Goal: Task Accomplishment & Management: Manage account settings

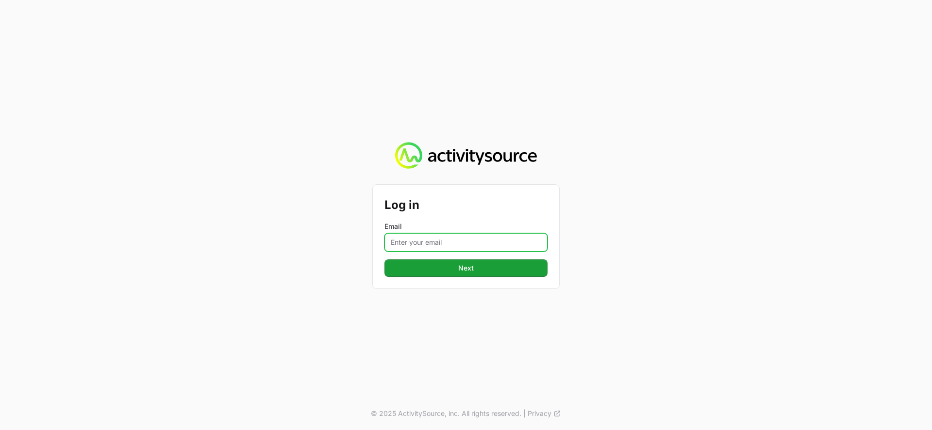
click at [489, 244] on input "Email" at bounding box center [465, 242] width 163 height 18
type input "[PERSON_NAME][EMAIL_ADDRESS][DOMAIN_NAME]"
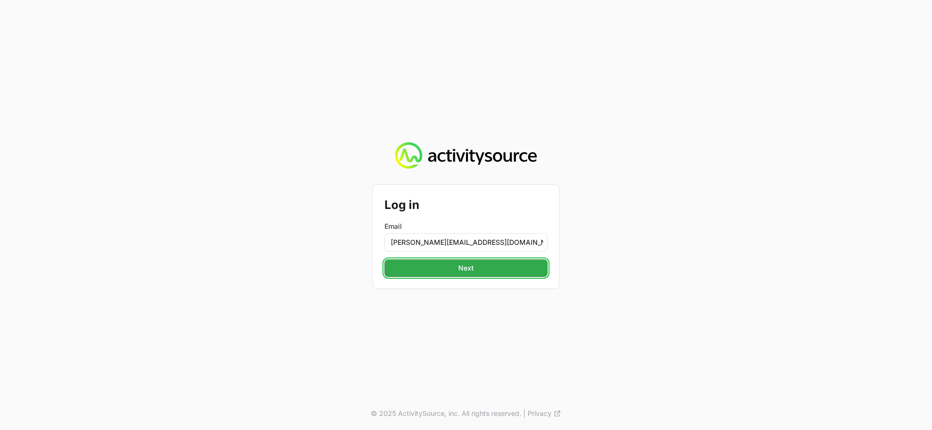
click at [489, 264] on button "Next" at bounding box center [465, 268] width 163 height 17
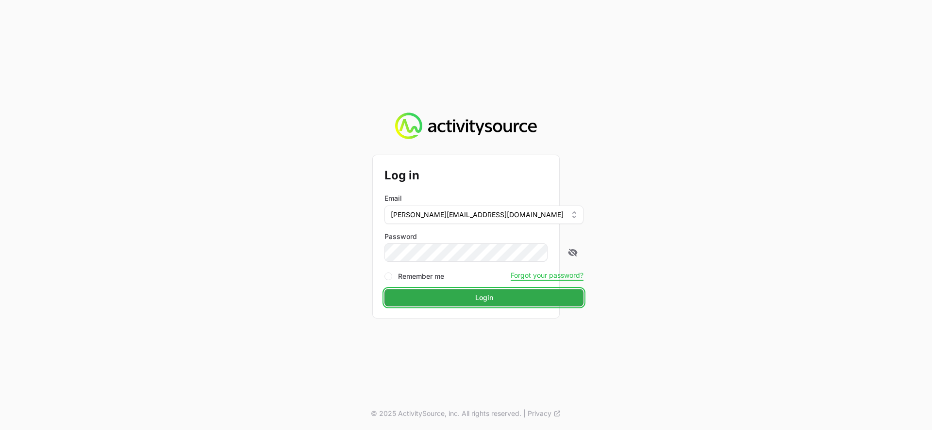
click at [475, 302] on span "Login" at bounding box center [484, 298] width 18 height 12
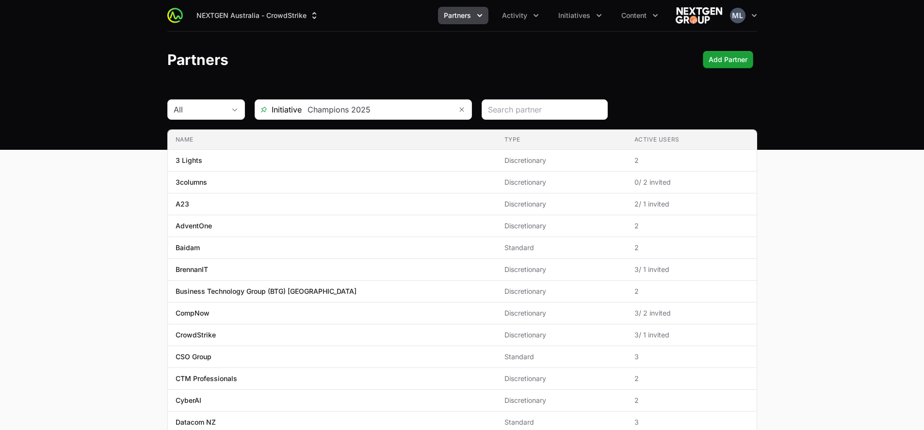
click at [535, 25] on div "NEXTGEN Australia - CrowdStrike Partners Activity Initiatives Content Open user…" at bounding box center [462, 15] width 590 height 31
click at [536, 22] on button "Activity" at bounding box center [520, 15] width 49 height 17
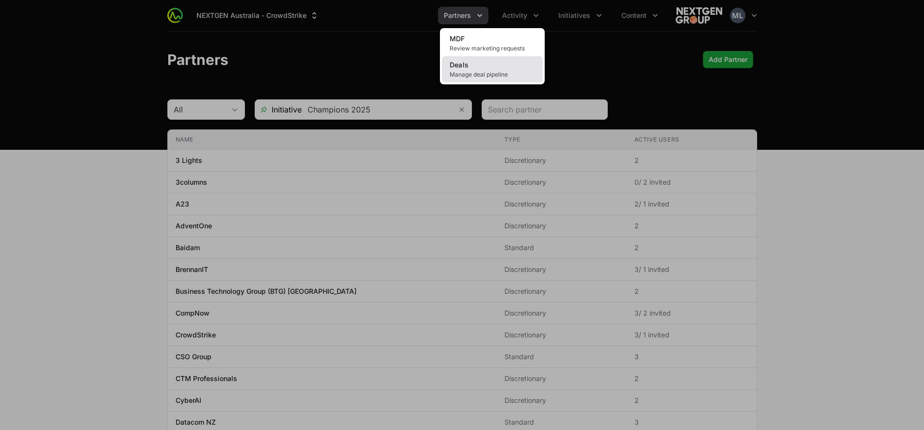
click at [471, 65] on link "Deals Manage deal pipeline" at bounding box center [492, 69] width 101 height 26
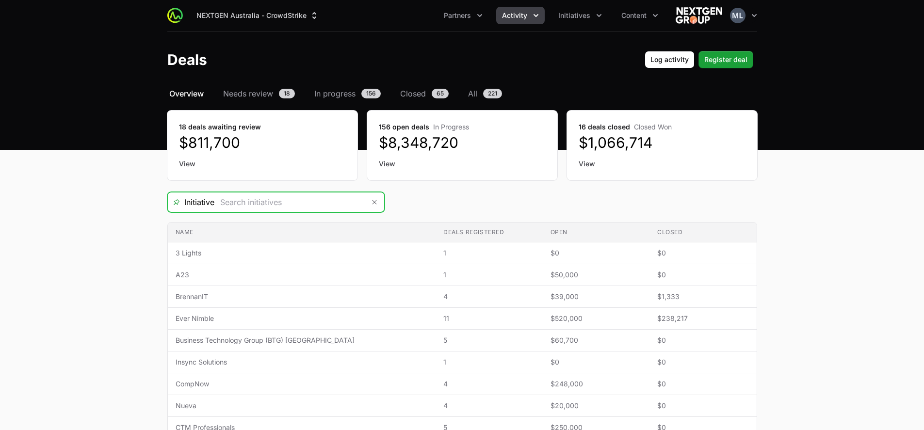
click at [319, 200] on input "Deals Filters" at bounding box center [289, 202] width 150 height 19
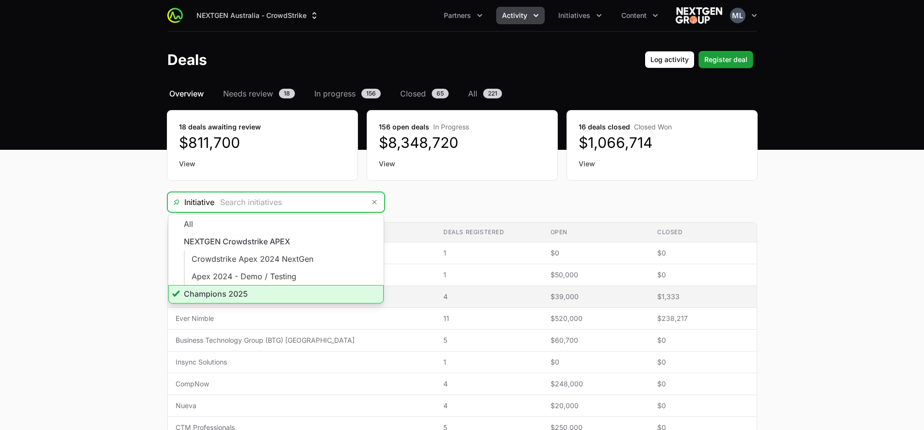
click at [220, 298] on li "Champions 2025" at bounding box center [275, 294] width 215 height 18
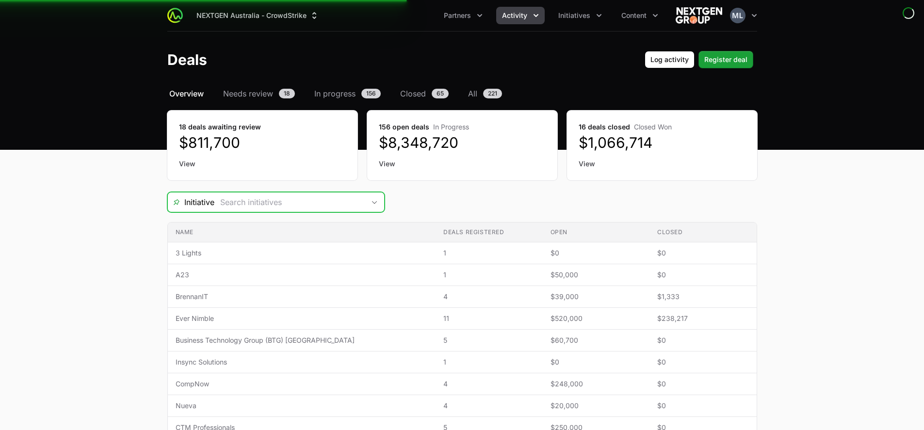
click at [251, 205] on input "Deals Filters" at bounding box center [289, 202] width 150 height 19
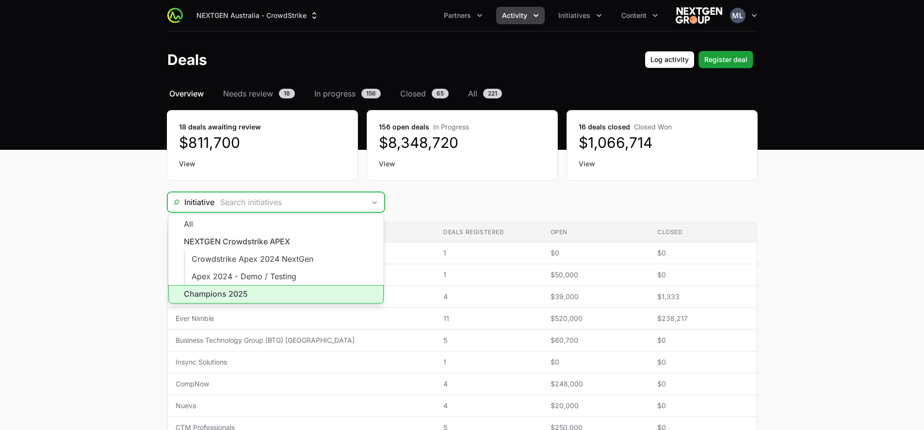
click at [232, 286] on li "Champions 2025" at bounding box center [275, 294] width 215 height 18
type input "Champions 2025"
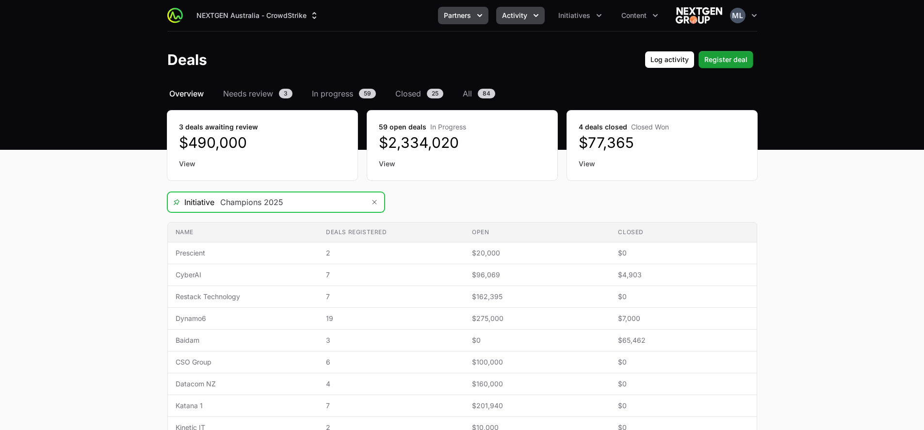
click at [484, 14] on icon "Partners menu" at bounding box center [480, 16] width 10 height 10
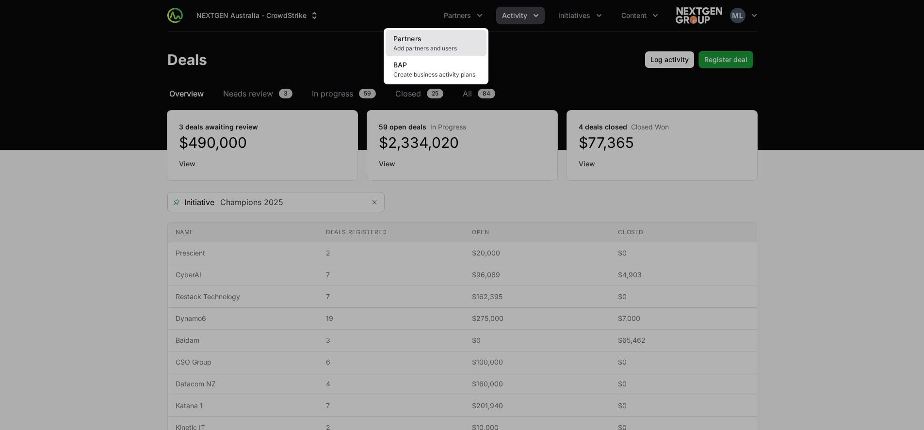
click at [424, 39] on link "Partners Add partners and users" at bounding box center [436, 43] width 101 height 26
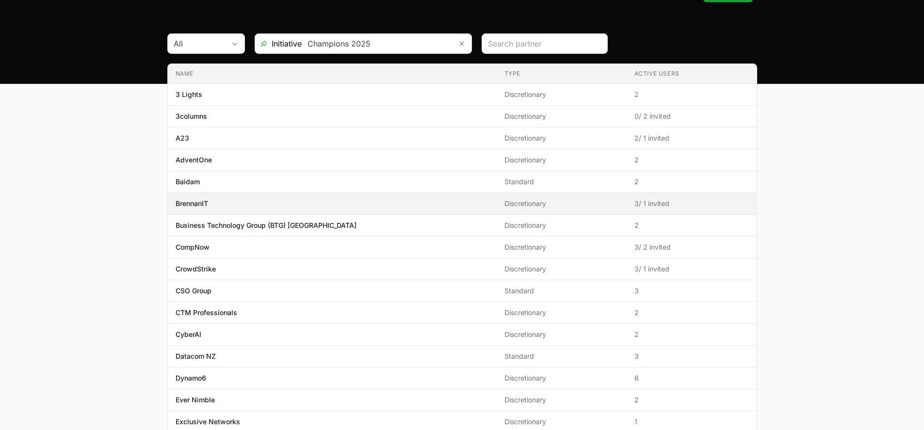
scroll to position [49, 0]
